Goal: Communication & Community: Answer question/provide support

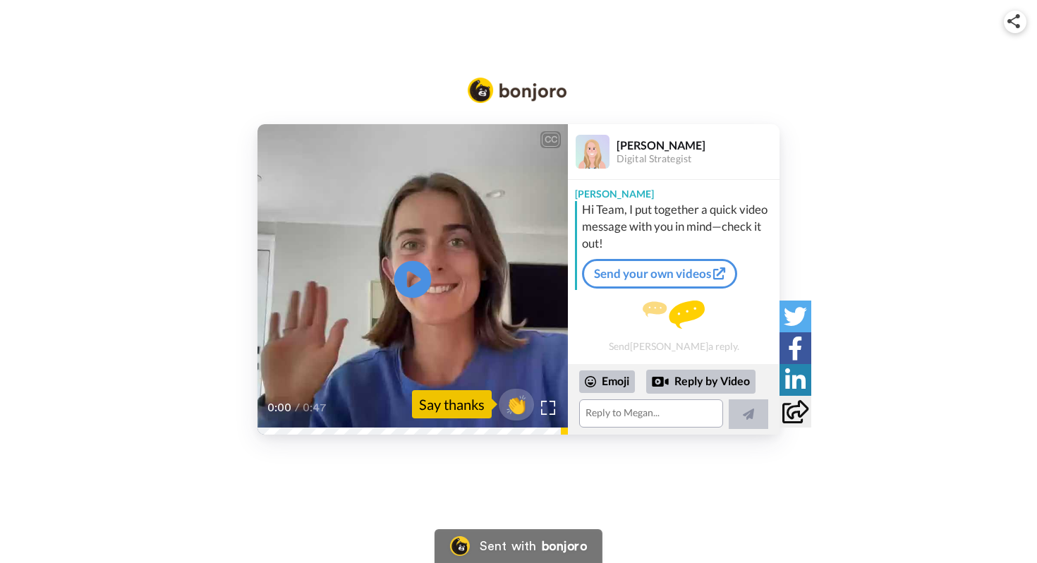
click at [418, 271] on icon at bounding box center [412, 279] width 37 height 37
click at [480, 274] on video at bounding box center [412, 279] width 310 height 310
click at [410, 267] on icon at bounding box center [412, 279] width 37 height 37
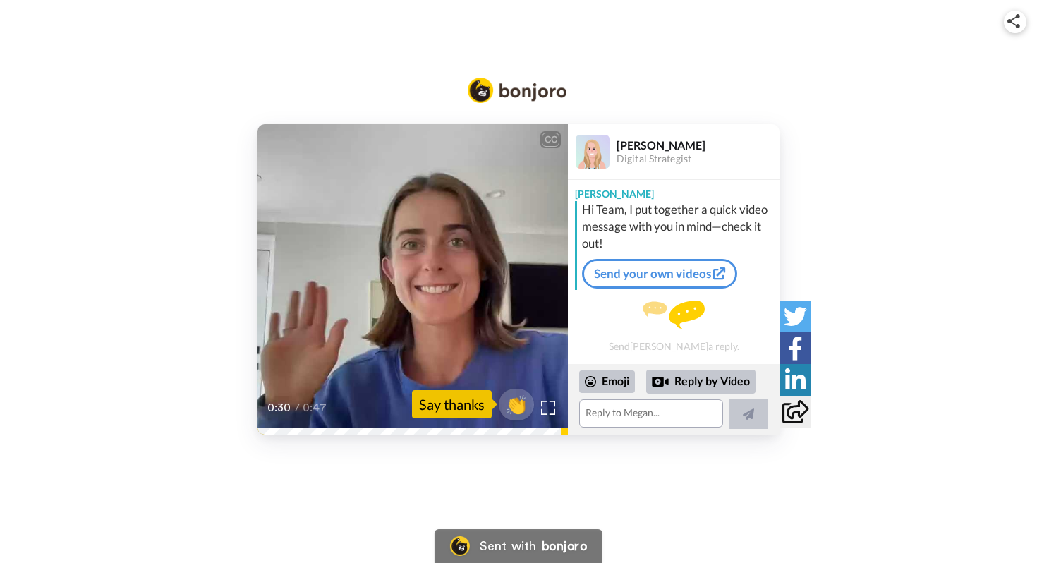
click at [410, 267] on icon at bounding box center [412, 279] width 37 height 37
click at [636, 415] on textarea at bounding box center [651, 413] width 144 height 28
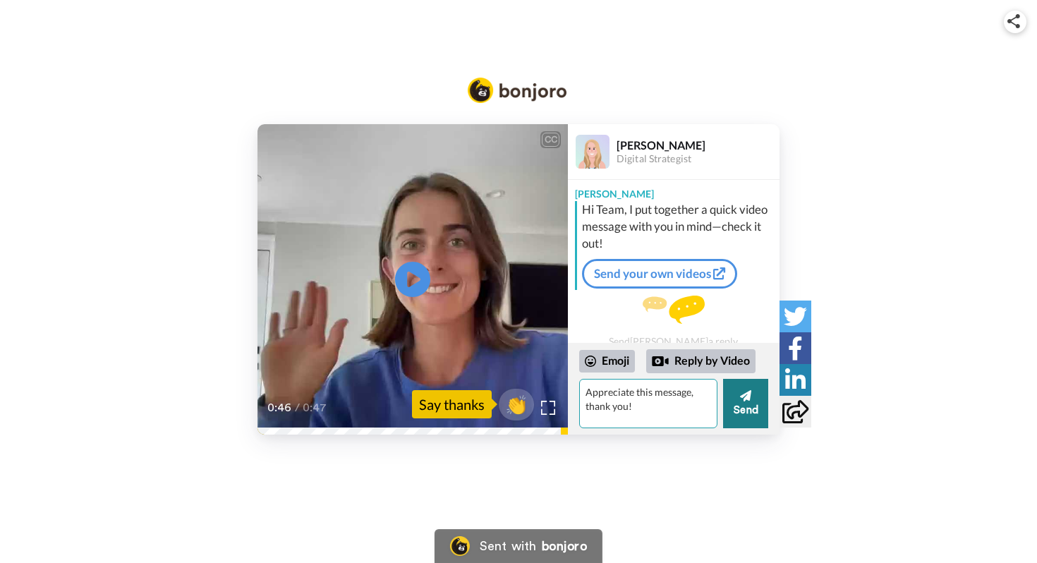
type textarea "Appreciate this message, thank you!"
click at [743, 406] on button "Send" at bounding box center [745, 403] width 45 height 49
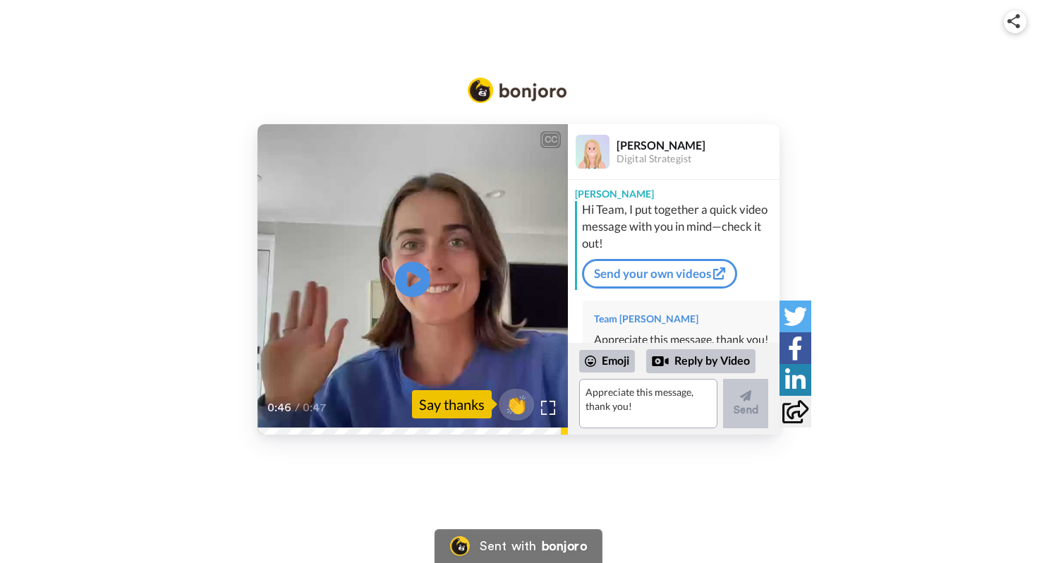
scroll to position [54, 0]
